Goal: Task Accomplishment & Management: Complete application form

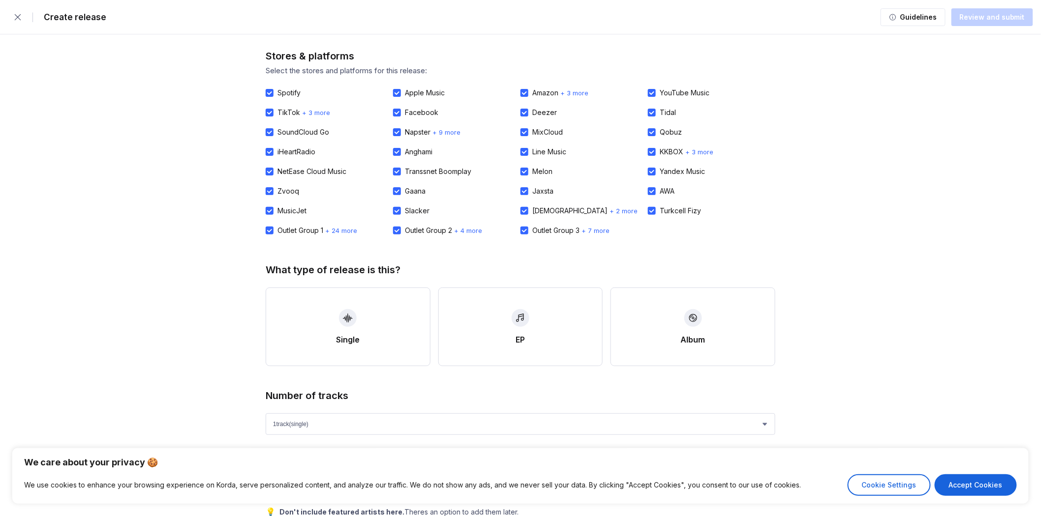
scroll to position [273, 0]
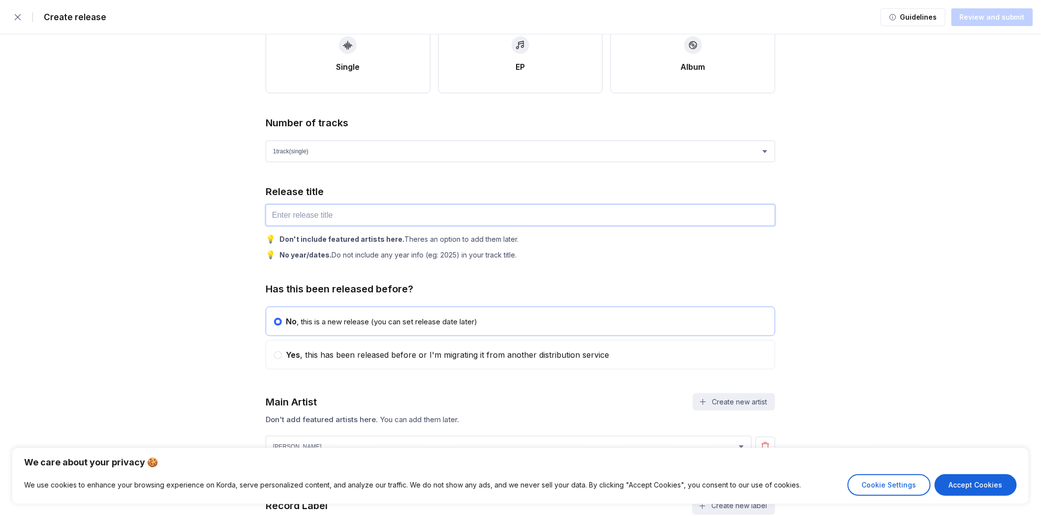
drag, startPoint x: 317, startPoint y: 205, endPoint x: 388, endPoint y: 211, distance: 70.7
click at [319, 205] on input "text" at bounding box center [521, 216] width 510 height 22
type input "toji"
drag, startPoint x: 878, startPoint y: 210, endPoint x: 870, endPoint y: 224, distance: 16.8
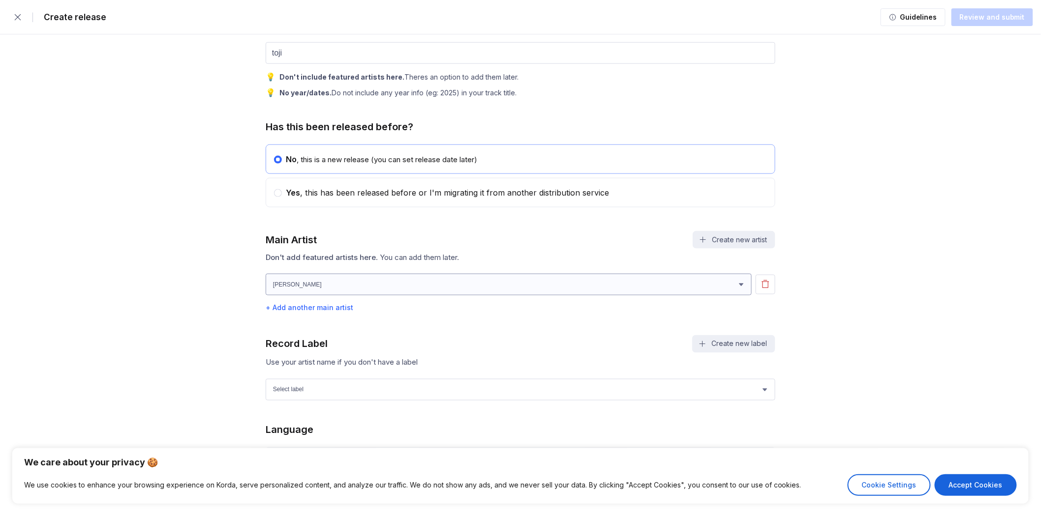
scroll to position [437, 0]
click at [364, 283] on select "[PERSON_NAME] [PERSON_NAME]" at bounding box center [509, 283] width 486 height 22
select select "0aa3468e-ac60-4995-a700-5aa4786793cd"
click at [266, 272] on select "[PERSON_NAME] [PERSON_NAME]" at bounding box center [509, 283] width 486 height 22
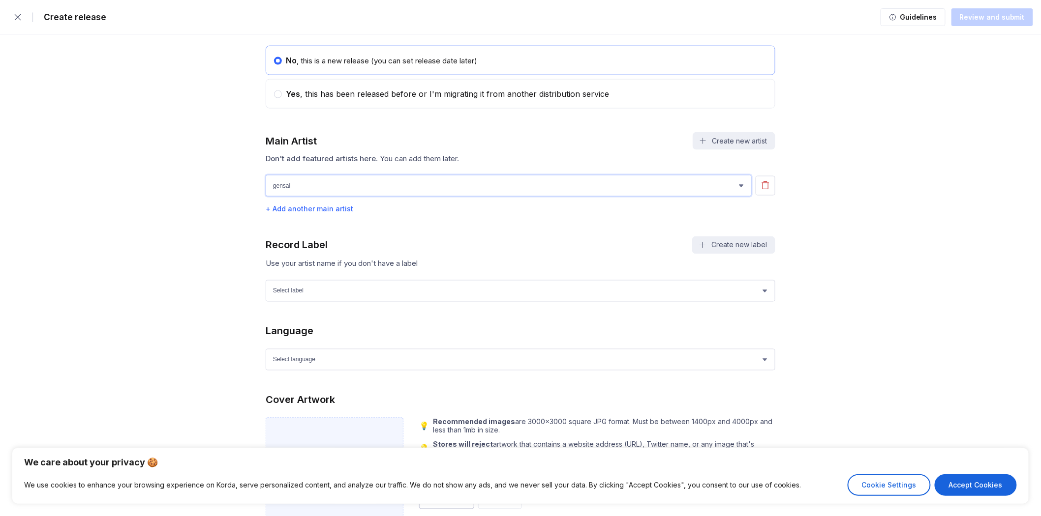
scroll to position [546, 0]
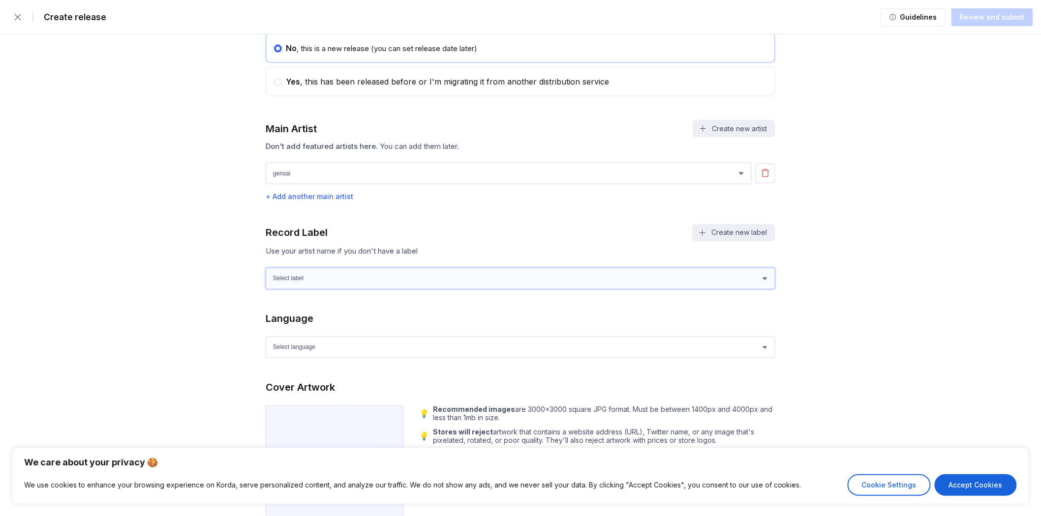
click at [323, 277] on select "Select label Coldwell Music Entertainment" at bounding box center [521, 279] width 510 height 22
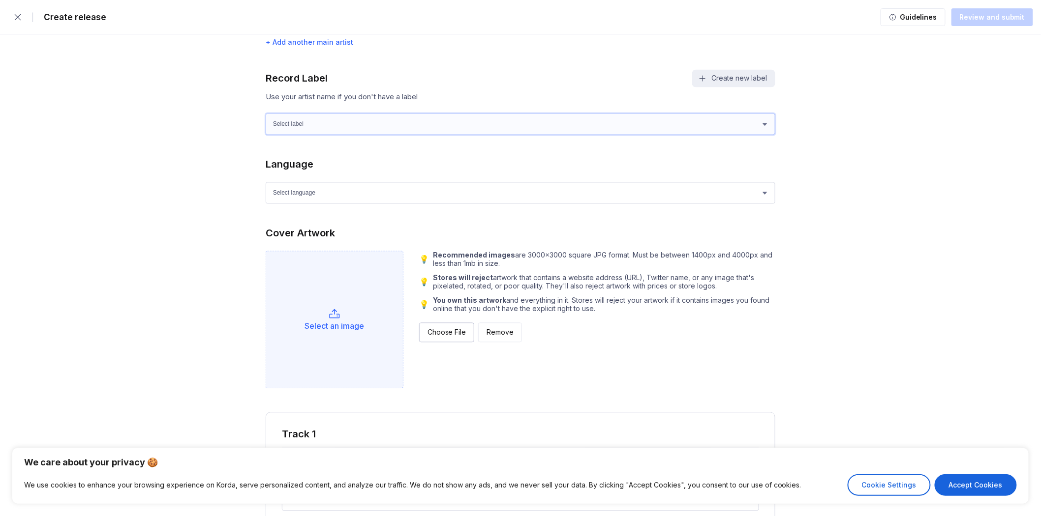
scroll to position [710, 0]
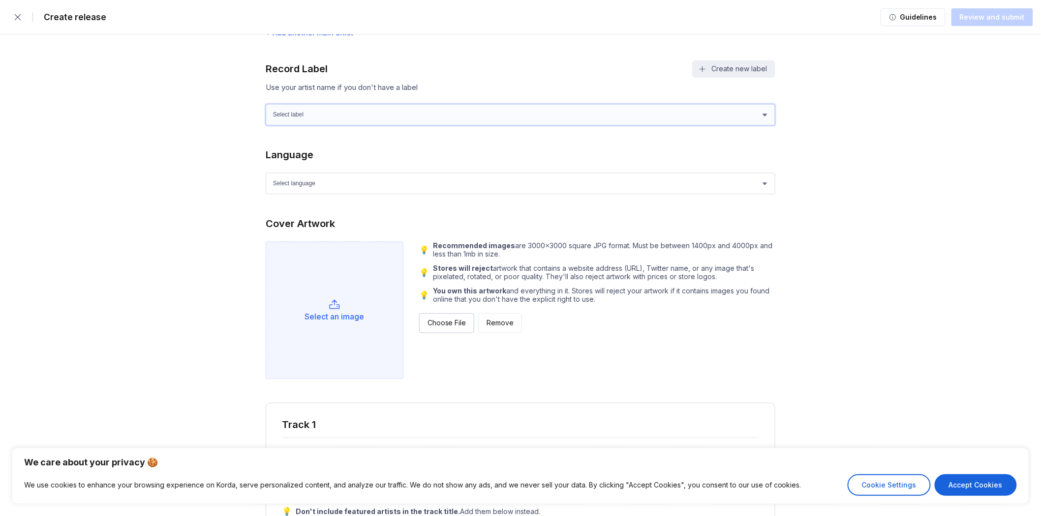
click at [319, 111] on select "Select label Coldwell Music Entertainment" at bounding box center [521, 115] width 510 height 22
select select "c7cb974c-4149-4ad7-9191-a073bd0b7004"
click at [266, 104] on select "Select label Coldwell Music Entertainment" at bounding box center [521, 115] width 510 height 22
drag, startPoint x: 313, startPoint y: 182, endPoint x: 311, endPoint y: 192, distance: 10.5
click at [313, 182] on select "Select language Afrikaans Akan Albanian Amharic Arabic Armenian Assamese Azerba…" at bounding box center [521, 184] width 510 height 22
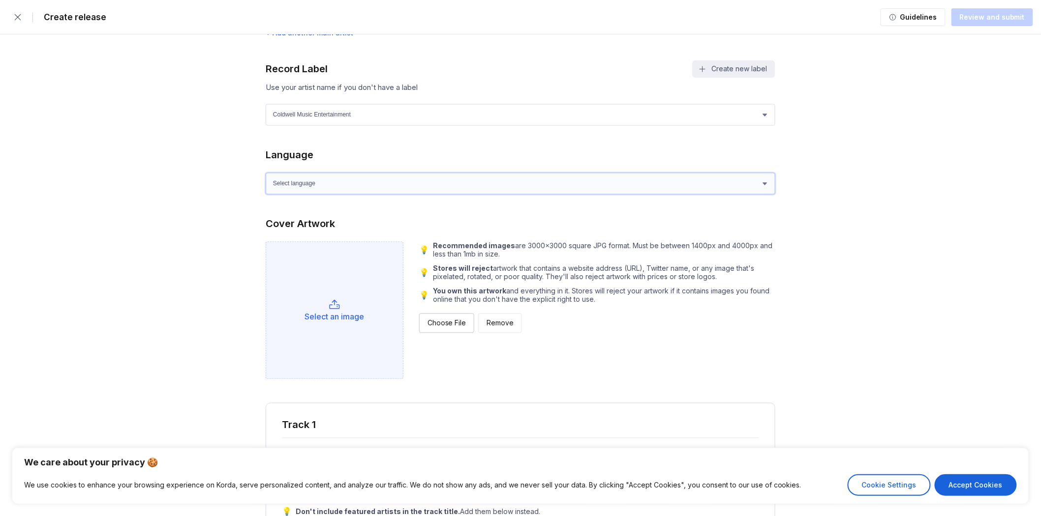
select select "en"
click at [266, 173] on select "Select language Afrikaans Akan Albanian Amharic Arabic Armenian Assamese Azerba…" at bounding box center [521, 184] width 510 height 22
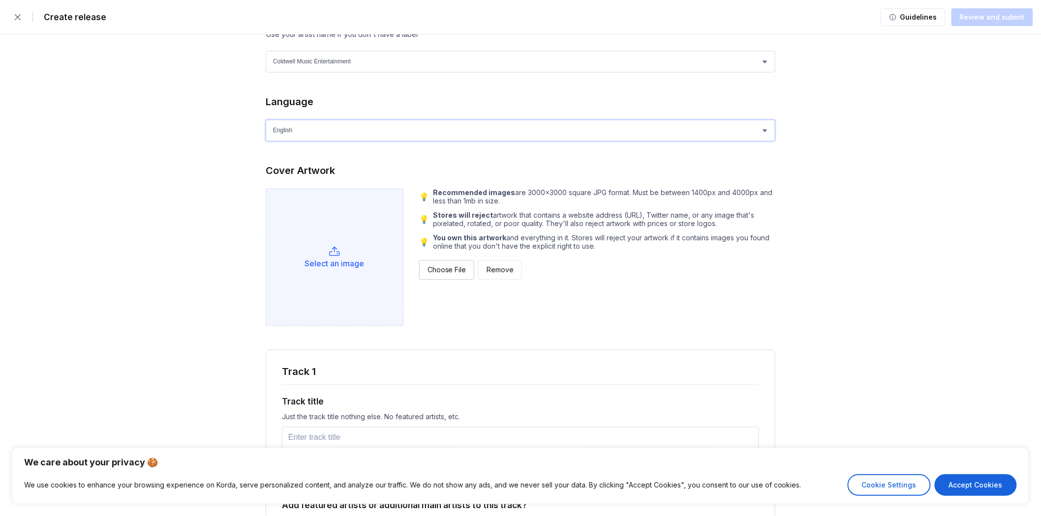
scroll to position [765, 0]
click at [359, 262] on div "Select an image" at bounding box center [335, 263] width 60 height 10
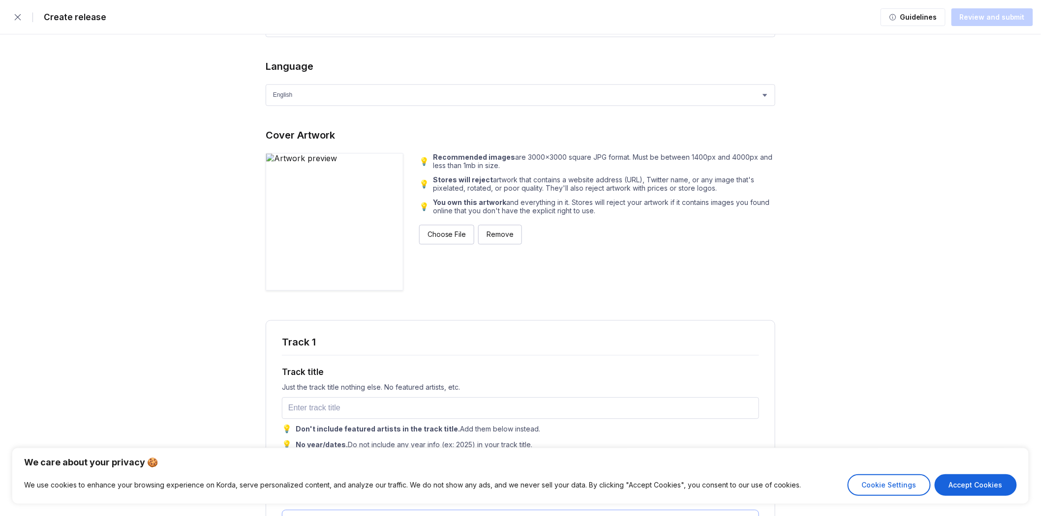
scroll to position [929, 0]
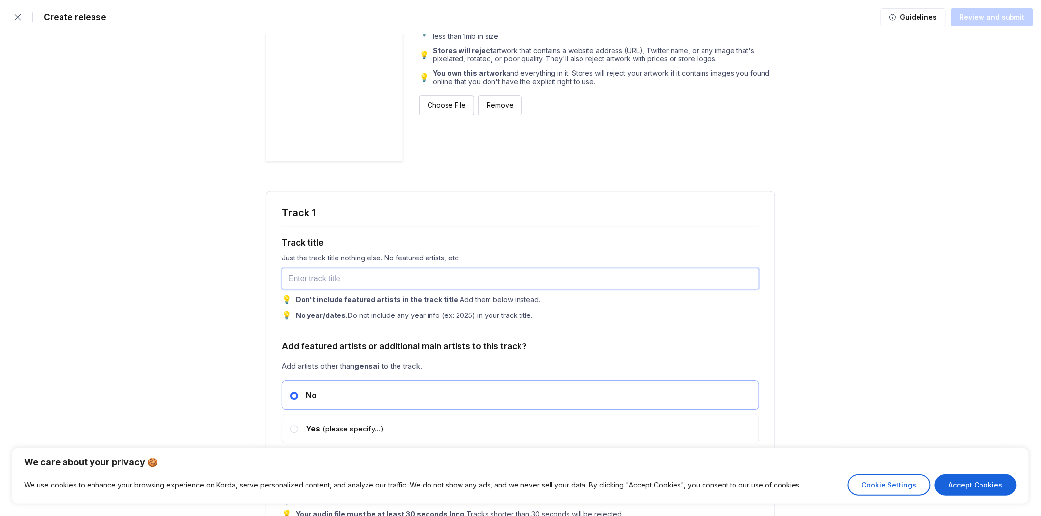
click at [366, 273] on input "text" at bounding box center [520, 279] width 477 height 22
type input "toji"
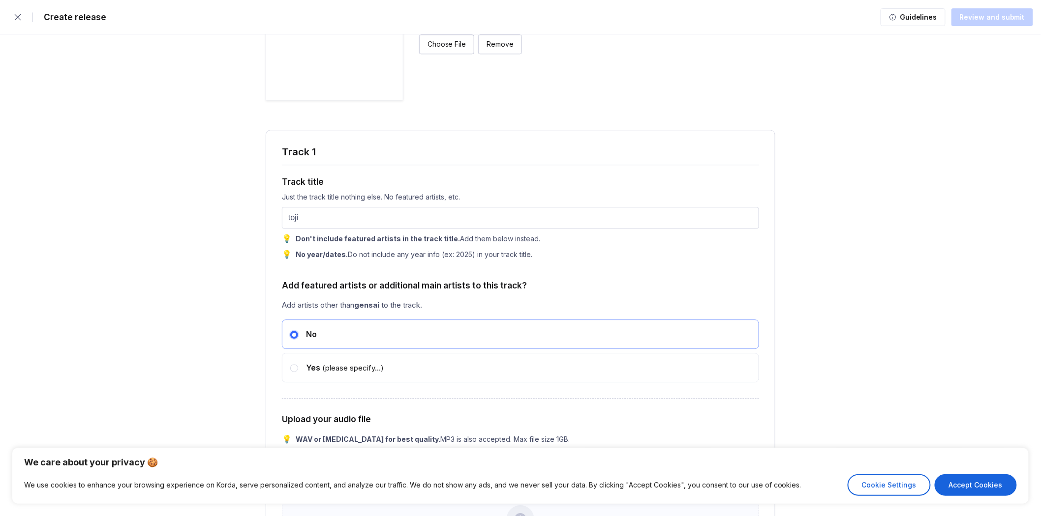
scroll to position [1202, 0]
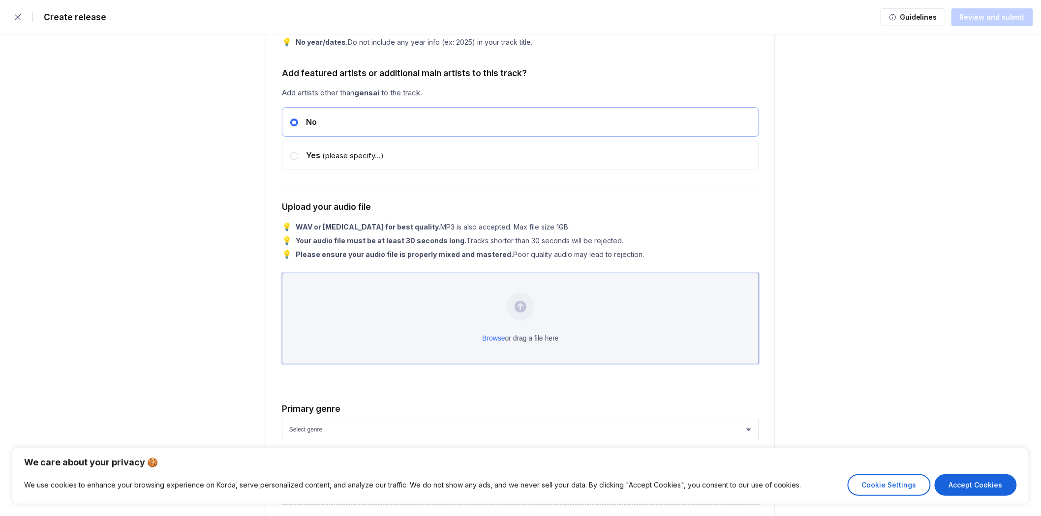
click at [450, 319] on div "Browse or drag a file here" at bounding box center [520, 318] width 477 height 91
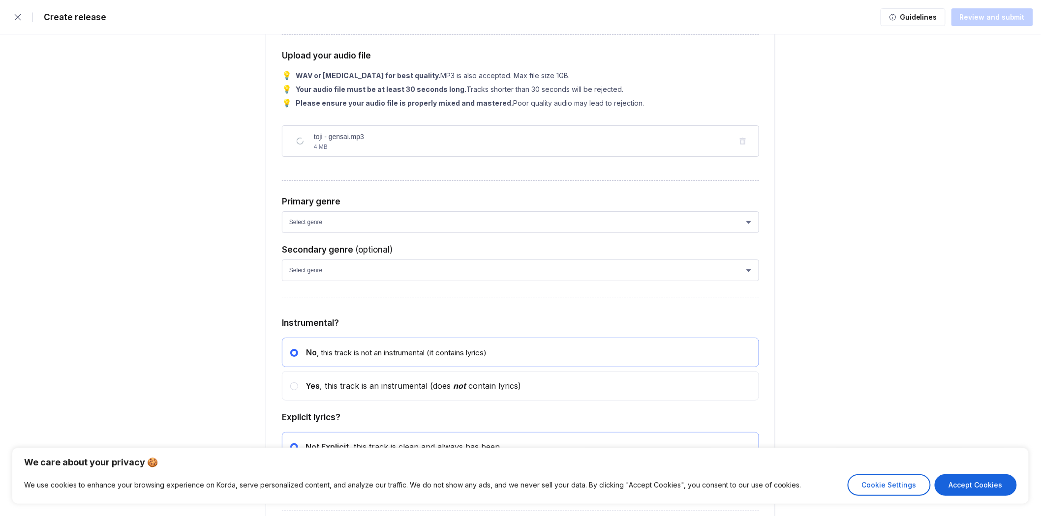
scroll to position [1420, 0]
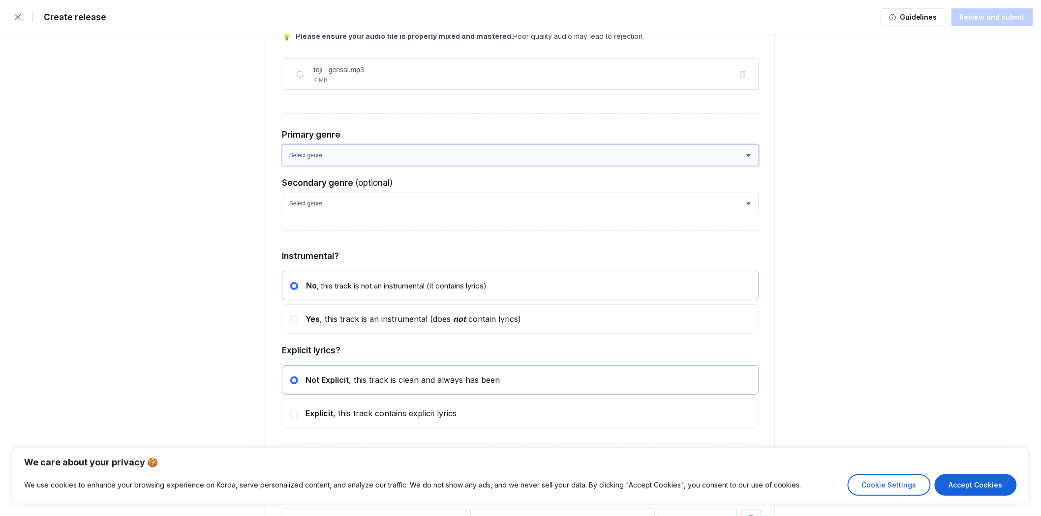
click at [347, 164] on select "Select genre African Afro-Beat Afro-Pop Afro-Soul Alternative Alternative Rock …" at bounding box center [520, 156] width 477 height 22
select select "bb05f195-6bd4-428d-9647-e99053a0bd56"
click at [282, 149] on select "Select genre African Afro-Beat Afro-Pop Afro-Soul Alternative Alternative Rock …" at bounding box center [520, 156] width 477 height 22
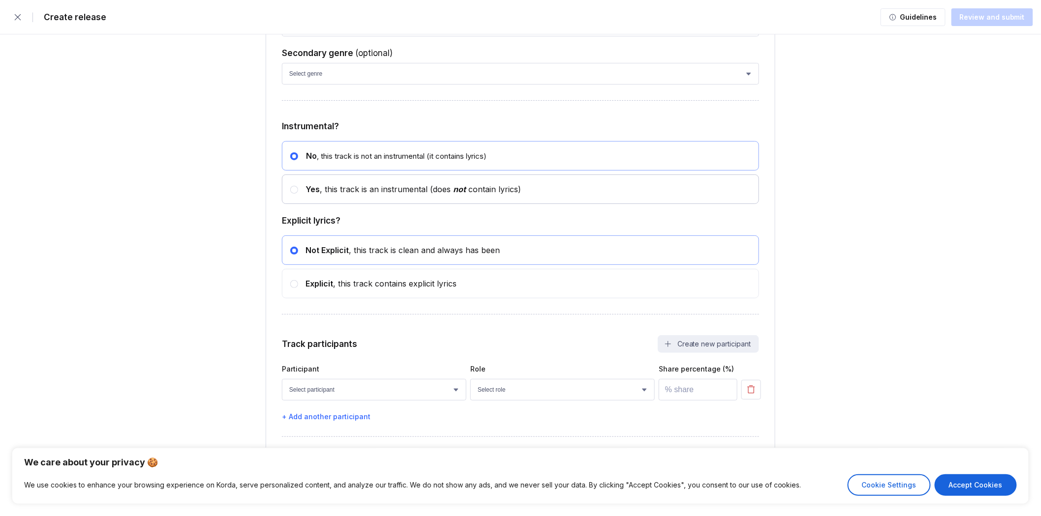
click at [371, 192] on div "Yes , this track is an instrumental (does not contain lyrics)" at bounding box center [409, 189] width 223 height 10
radio input "false"
radio input "true"
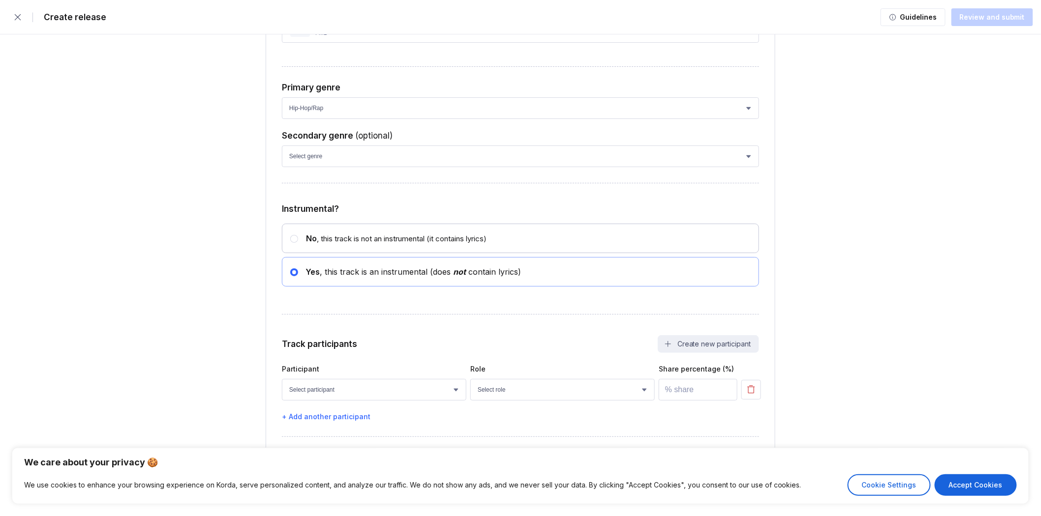
scroll to position [1473, 0]
click at [411, 250] on div "No , this track is not an instrumental (it contains lyrics)" at bounding box center [520, 239] width 477 height 30
radio input "true"
radio input "false"
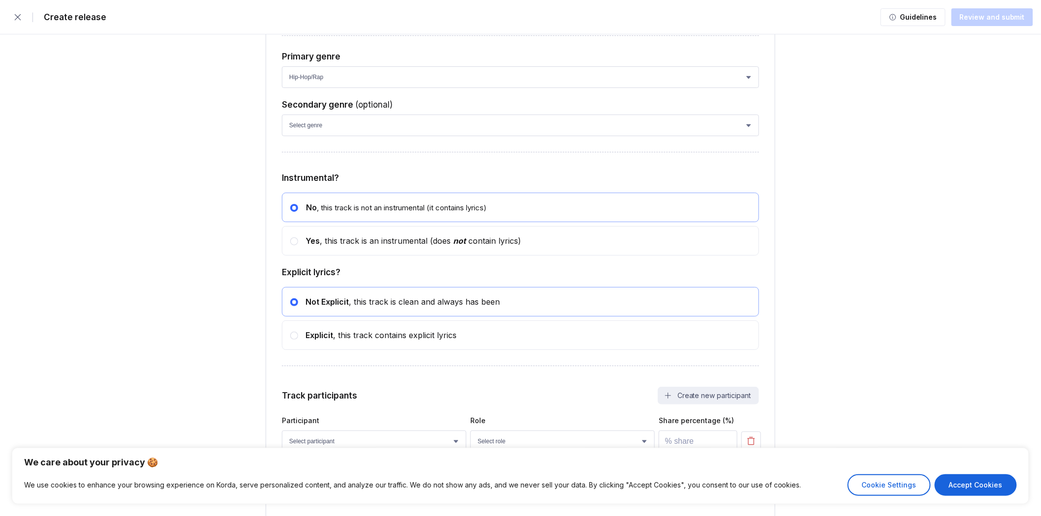
scroll to position [1557, 0]
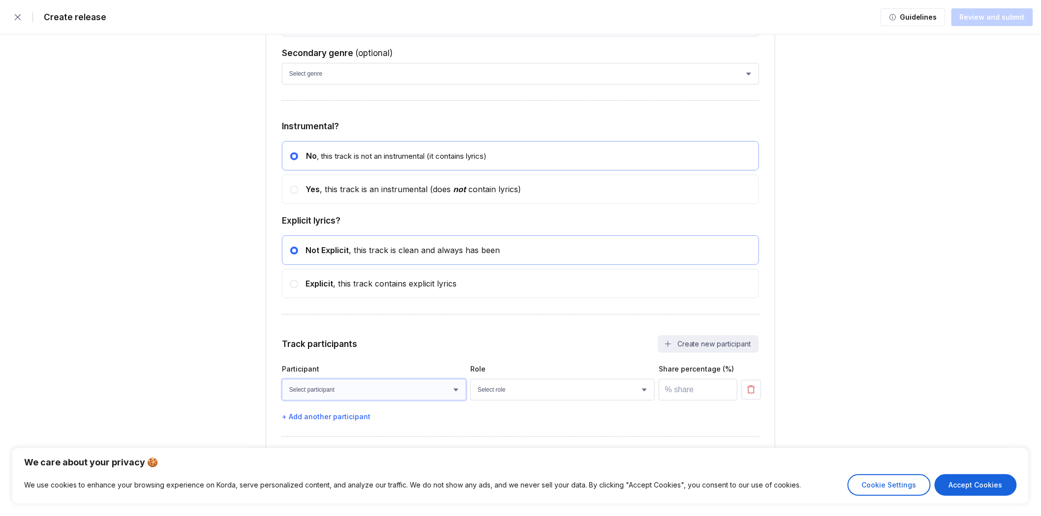
click at [404, 386] on select "Select participant gensai white" at bounding box center [374, 390] width 184 height 22
click at [382, 396] on select "Select participant gensai white" at bounding box center [374, 390] width 184 height 22
select select "0a6f47d8-c240-492d-912b-4f0a2ba63a45"
click at [282, 379] on select "Select participant gensai white" at bounding box center [374, 390] width 184 height 22
click at [557, 389] on select "Select role Actor A&R Arranger Artwork Author (Lyrics) Bass Choir Composer (Mus…" at bounding box center [562, 390] width 184 height 22
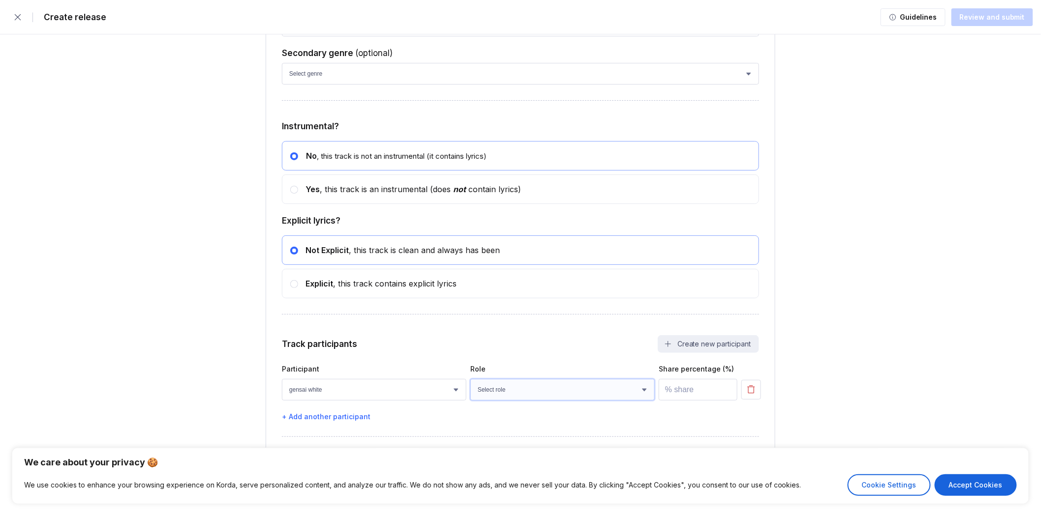
select select "4d21c6a8-5543-4299-8c01-91fff1f274ce"
click at [470, 379] on select "Select role Actor A&R Arranger Artwork Author (Lyrics) Bass Choir Composer (Mus…" at bounding box center [562, 390] width 184 height 22
click at [694, 400] on input "number" at bounding box center [698, 390] width 79 height 22
type input "100"
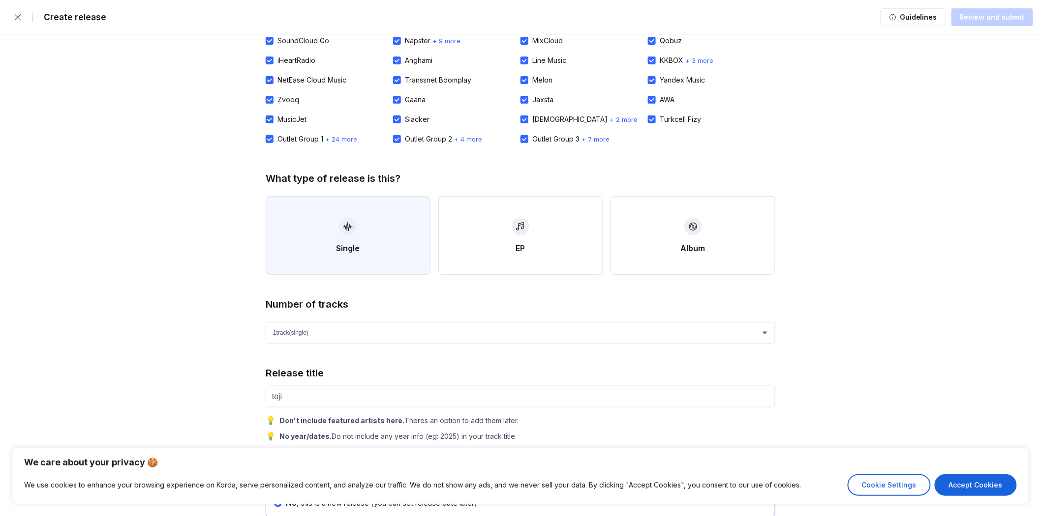
scroll to position [81, 0]
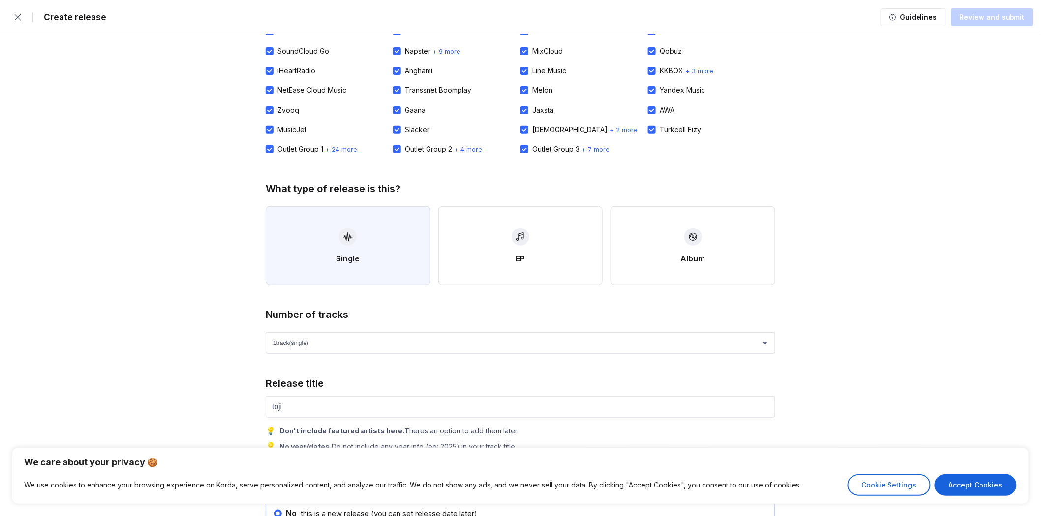
click at [352, 267] on button "Single" at bounding box center [348, 246] width 165 height 79
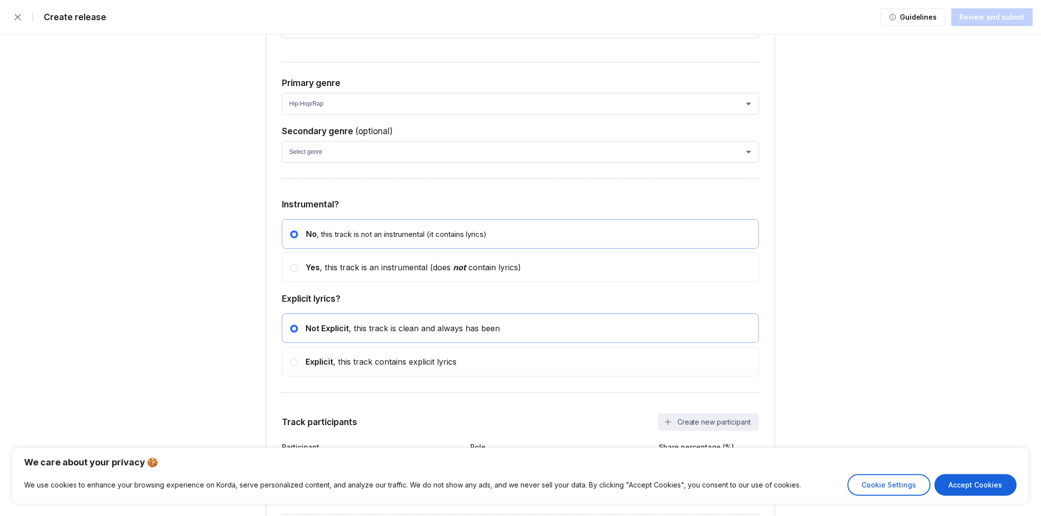
scroll to position [1475, 0]
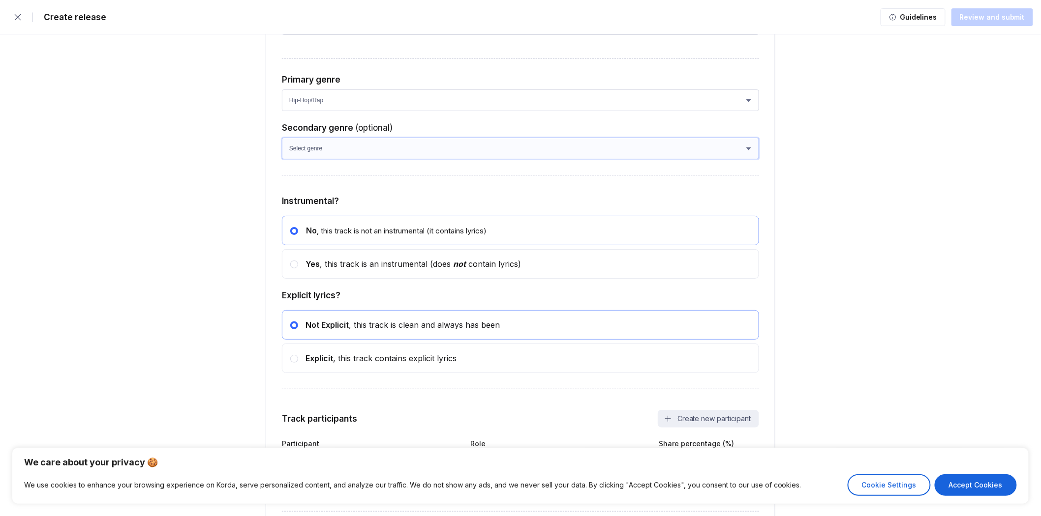
click at [361, 159] on select "Select genre African Afro-Beat Afro-Pop Afro-Soul Alternative Alternative Rock …" at bounding box center [520, 149] width 477 height 22
select select "628c7447-ae57-4387-a870-6a176e41063a"
click at [282, 143] on select "Select genre African Afro-Beat Afro-Pop Afro-Soul Alternative Alternative Rock …" at bounding box center [520, 149] width 477 height 22
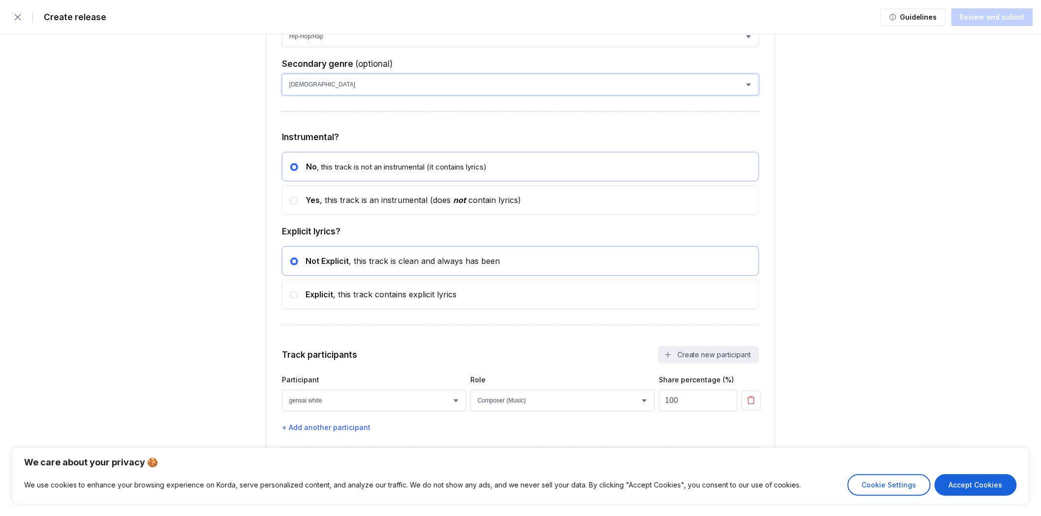
scroll to position [1557, 0]
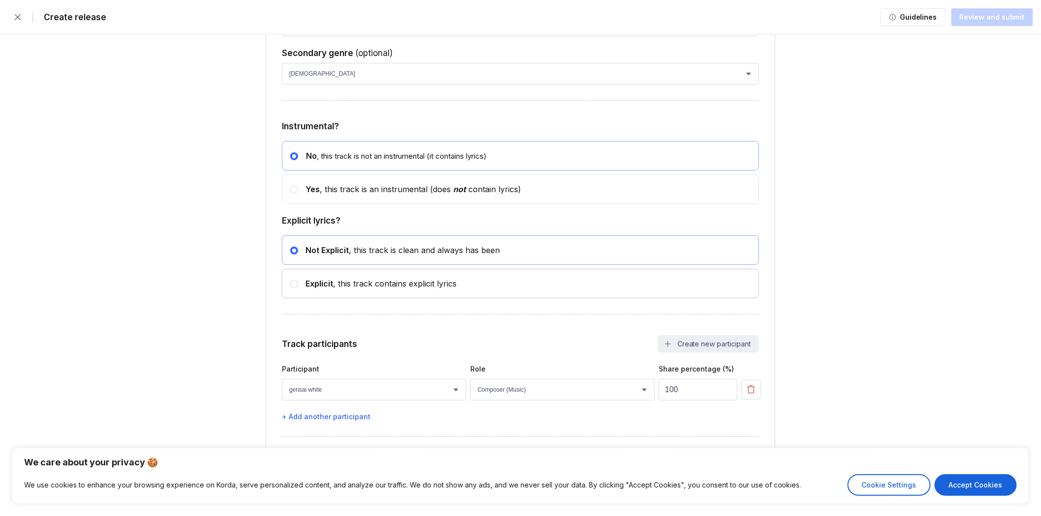
click at [366, 282] on div "Explicit , this track contains explicit lyrics" at bounding box center [377, 284] width 158 height 10
radio input "false"
radio input "true"
click at [391, 251] on div "Not Explicit , this track is clean and always has been" at bounding box center [399, 250] width 202 height 10
radio input "true"
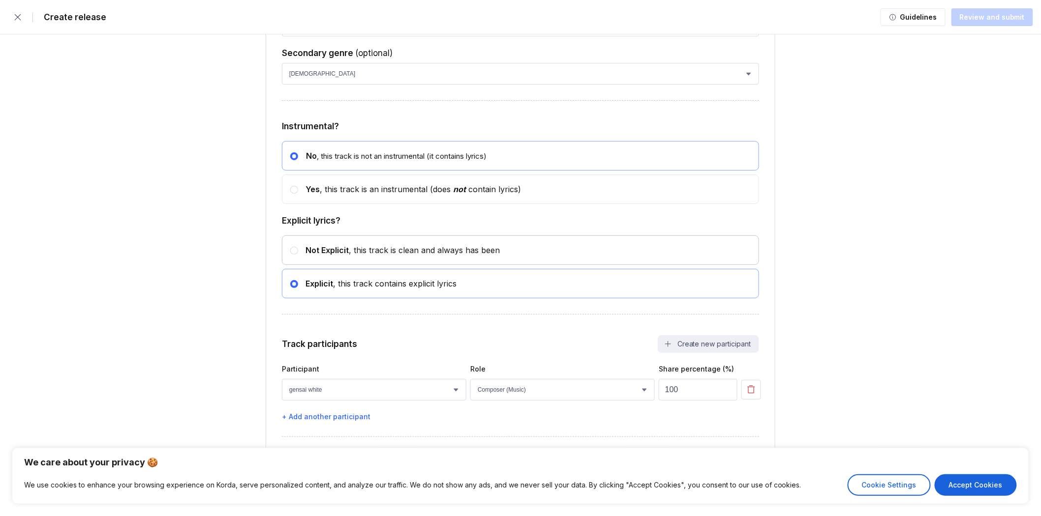
radio input "false"
click at [403, 189] on div "Yes , this track is an instrumental (does not contain lyrics)" at bounding box center [409, 189] width 223 height 10
radio input "false"
radio input "true"
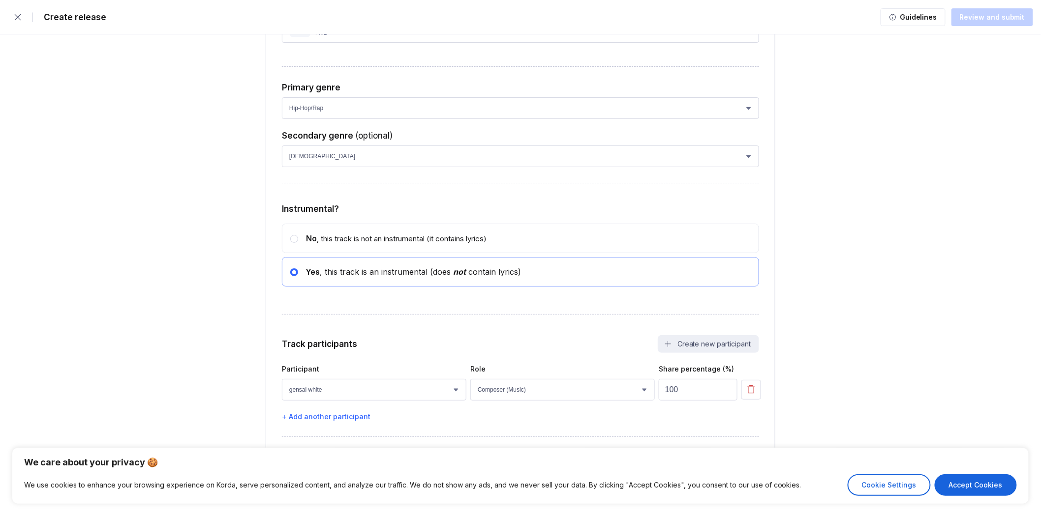
click at [407, 343] on div "Track participants Create new participant" at bounding box center [520, 344] width 477 height 18
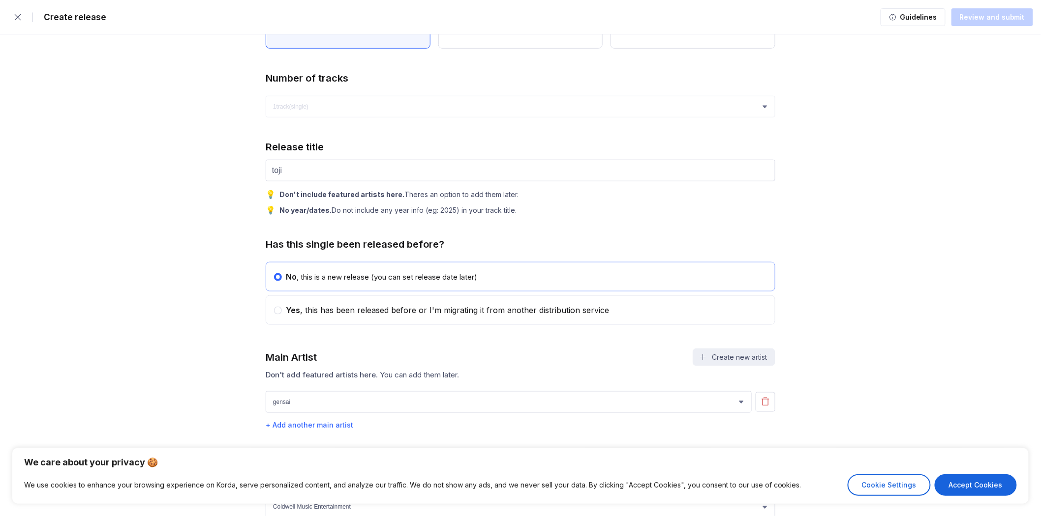
drag, startPoint x: 886, startPoint y: 153, endPoint x: 877, endPoint y: 135, distance: 20.2
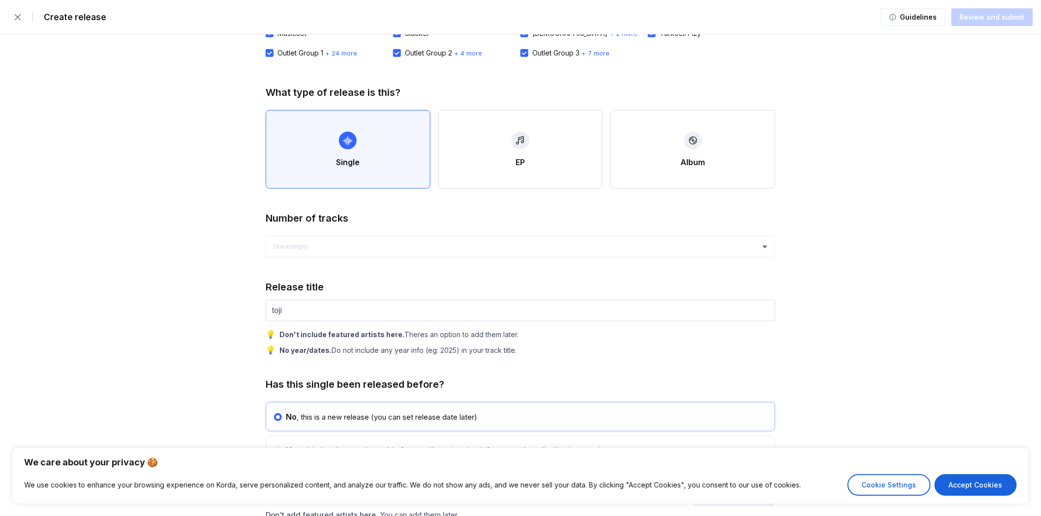
scroll to position [0, 0]
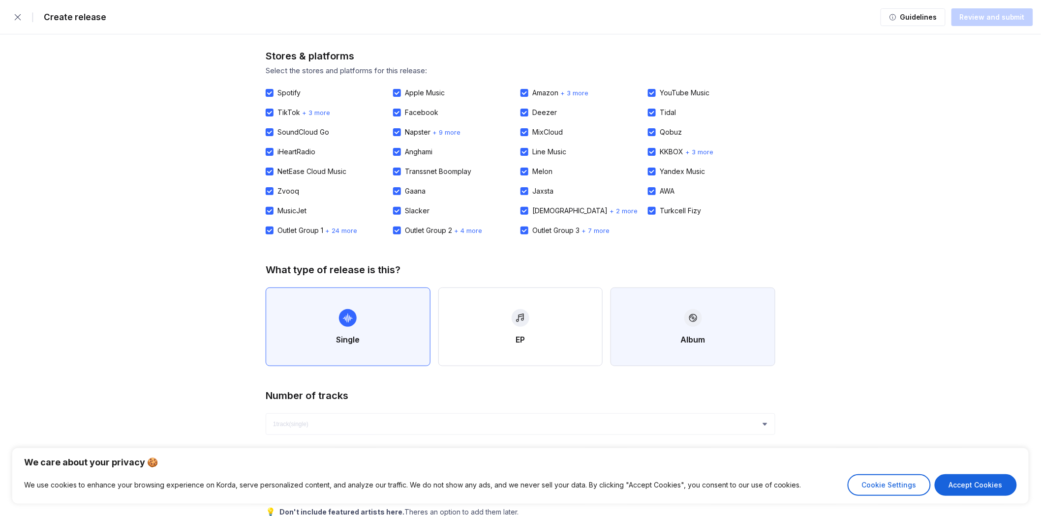
click at [701, 326] on button "Album" at bounding box center [692, 327] width 165 height 79
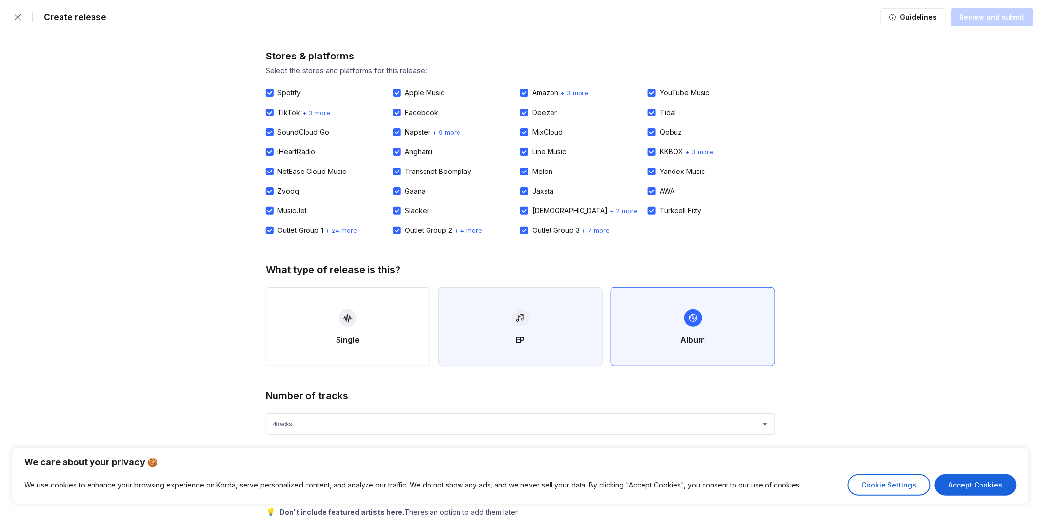
drag, startPoint x: 542, startPoint y: 318, endPoint x: 503, endPoint y: 321, distance: 38.5
click at [541, 318] on button "EP" at bounding box center [520, 327] width 165 height 79
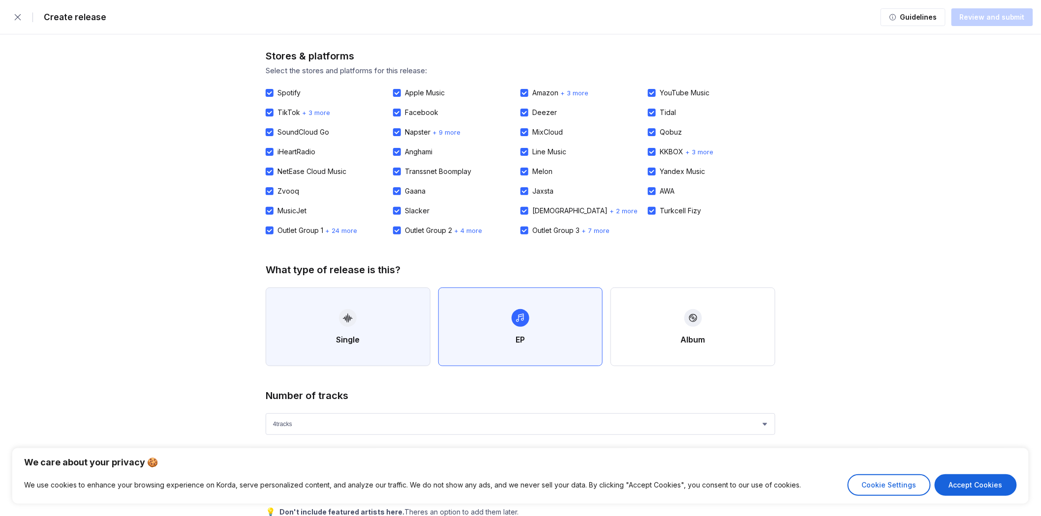
click at [374, 318] on button "Single" at bounding box center [348, 327] width 165 height 79
select select "1"
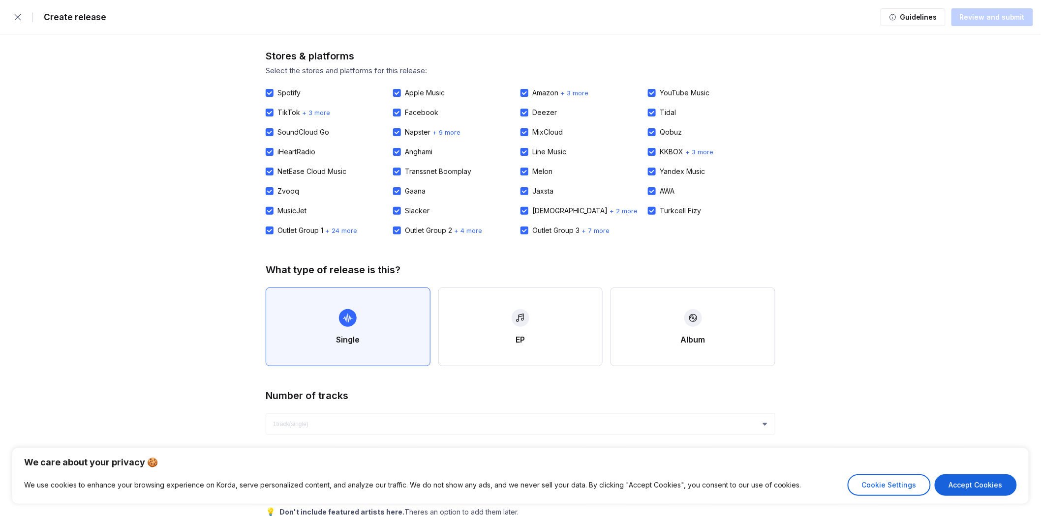
click at [1005, 22] on div "Guidelines Review and submit" at bounding box center [956, 17] width 152 height 20
click at [1000, 16] on div "Guidelines Review and submit" at bounding box center [956, 17] width 152 height 20
drag, startPoint x: 1000, startPoint y: 16, endPoint x: 990, endPoint y: 17, distance: 10.3
click at [994, 16] on div "Guidelines Review and submit" at bounding box center [956, 17] width 152 height 20
